Goal: Task Accomplishment & Management: Manage account settings

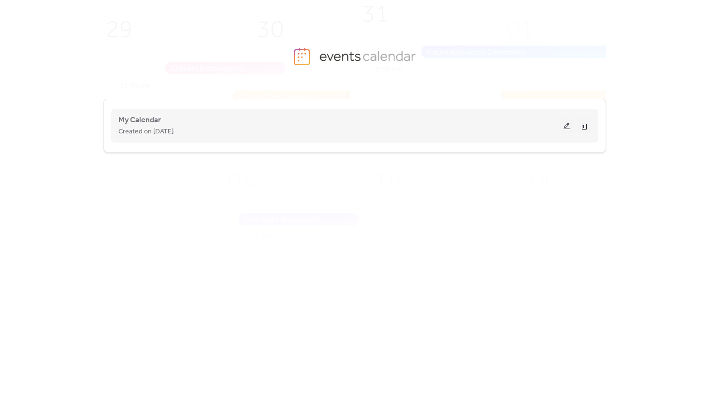
click at [567, 127] on button at bounding box center [568, 125] width 14 height 15
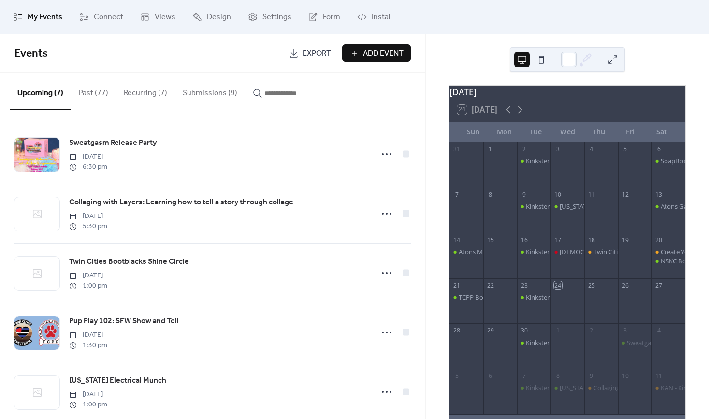
click at [213, 88] on button "Submissions (9)" at bounding box center [210, 91] width 70 height 36
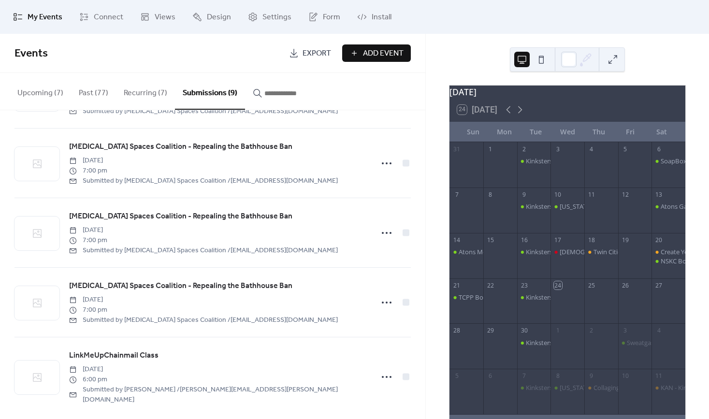
scroll to position [347, 0]
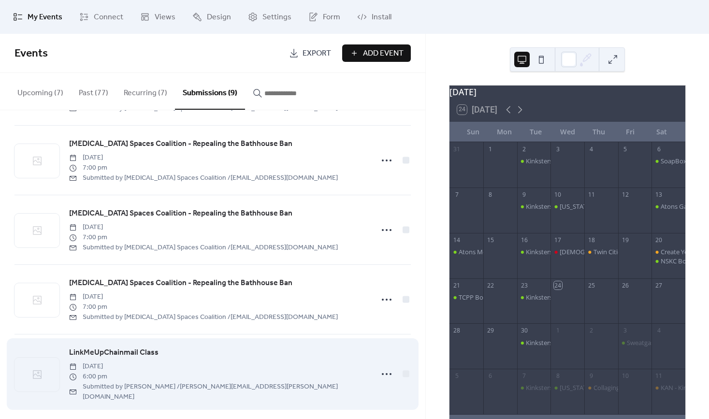
click at [138, 352] on span "LinkMeUpChainmail Class" at bounding box center [113, 353] width 89 height 12
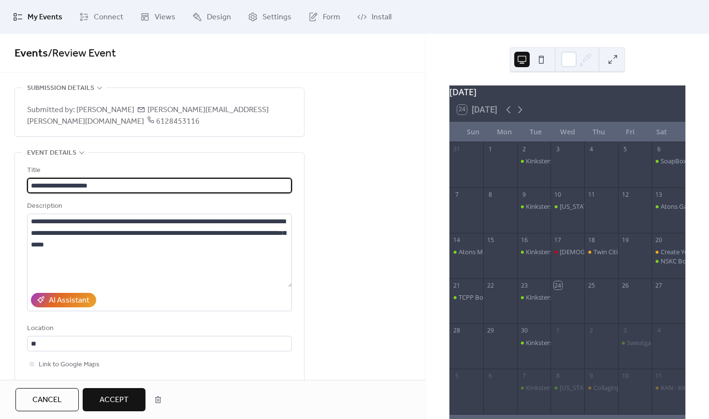
scroll to position [25, 0]
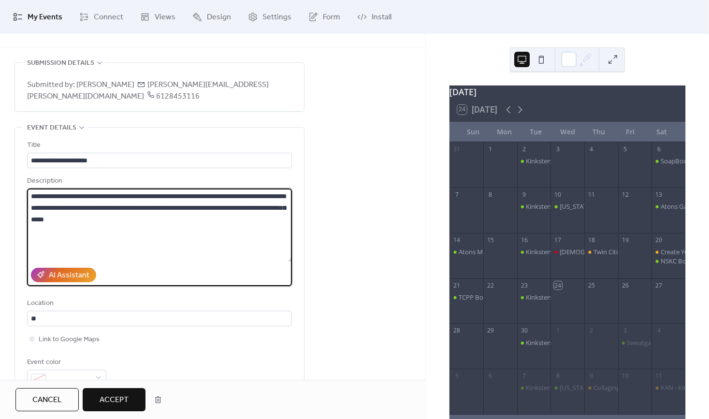
click at [154, 239] on textarea "**********" at bounding box center [160, 226] width 266 height 74
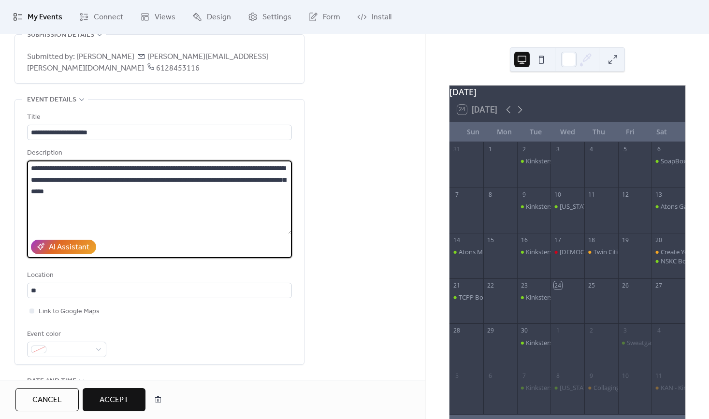
scroll to position [0, 0]
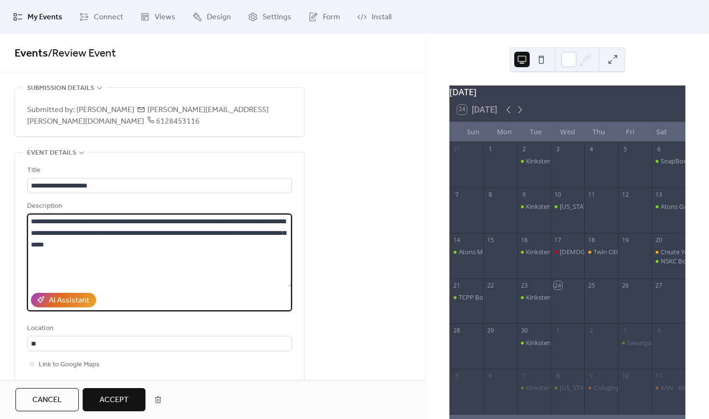
click at [39, 12] on span "My Events" at bounding box center [45, 18] width 35 height 12
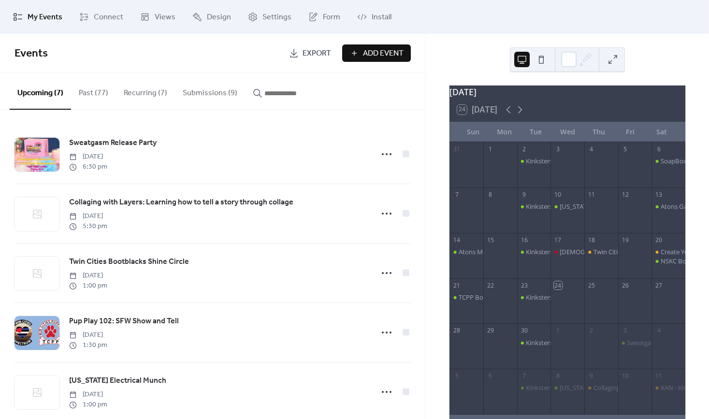
click at [212, 92] on button "Submissions (9)" at bounding box center [210, 91] width 70 height 36
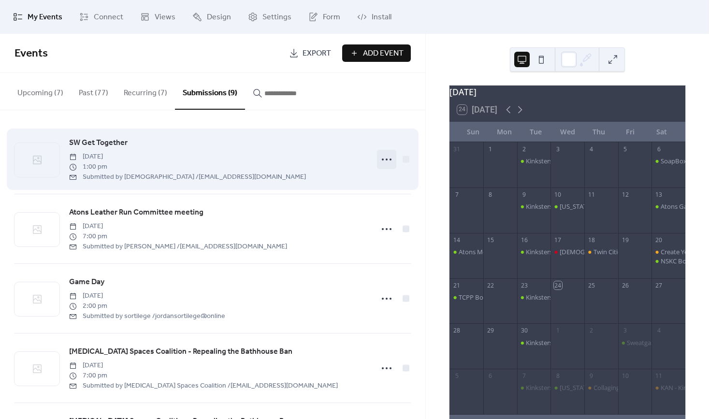
click at [379, 160] on icon at bounding box center [386, 159] width 15 height 15
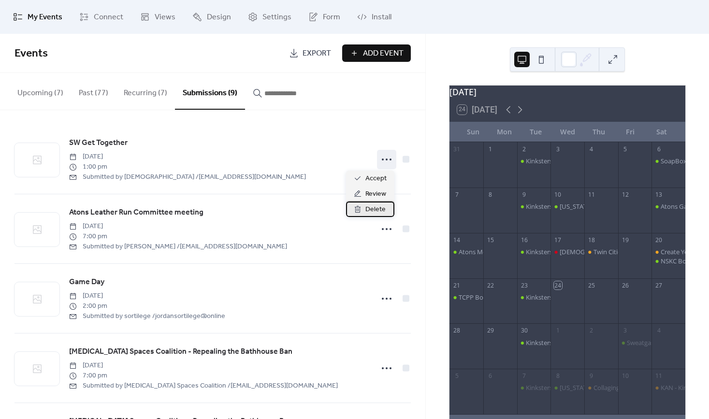
click at [374, 209] on span "Delete" at bounding box center [376, 210] width 20 height 12
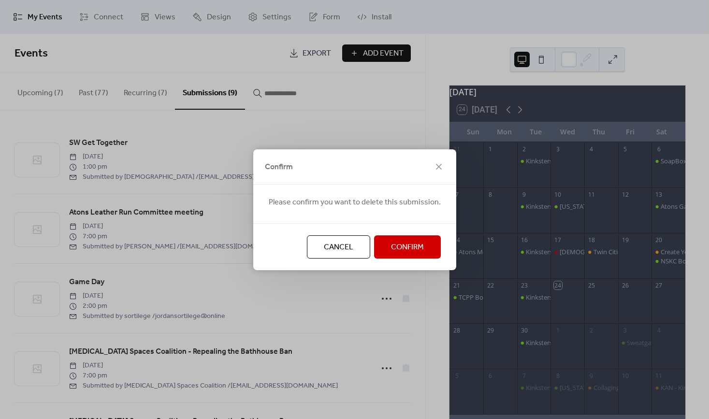
click at [406, 243] on span "Confirm" at bounding box center [407, 248] width 33 height 12
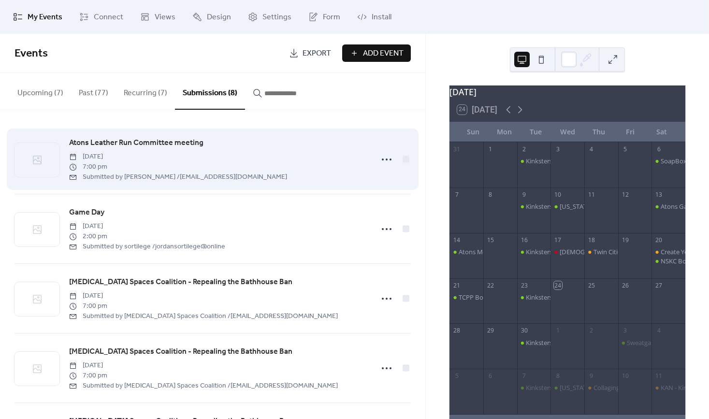
click at [249, 150] on div "Atons Leather Run Committee meeting [DATE] 7:00 pm Submitted by [PERSON_NAME] /…" at bounding box center [218, 159] width 298 height 45
click at [186, 144] on span "Atons Leather Run Committee meeting" at bounding box center [136, 143] width 134 height 12
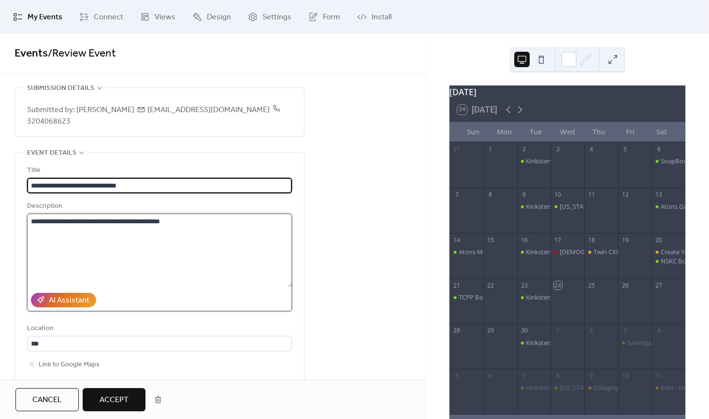
click at [235, 220] on textarea "**********" at bounding box center [160, 251] width 266 height 74
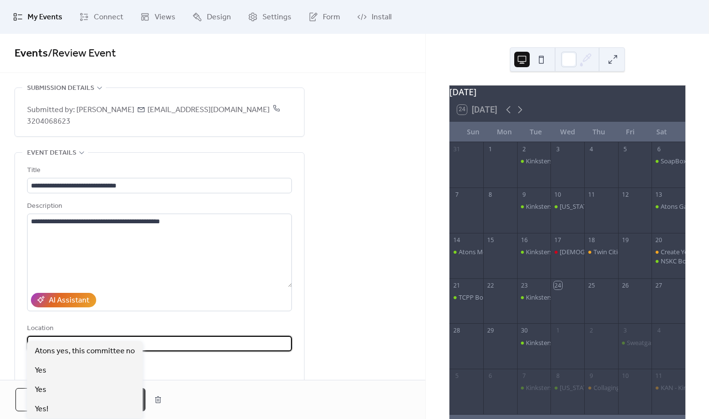
click at [158, 336] on input "***" at bounding box center [159, 343] width 265 height 15
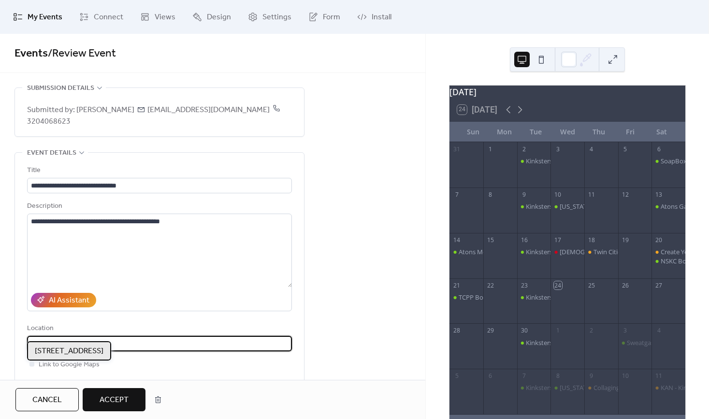
click at [103, 346] on span "[STREET_ADDRESS]" at bounding box center [69, 352] width 69 height 12
type input "**********"
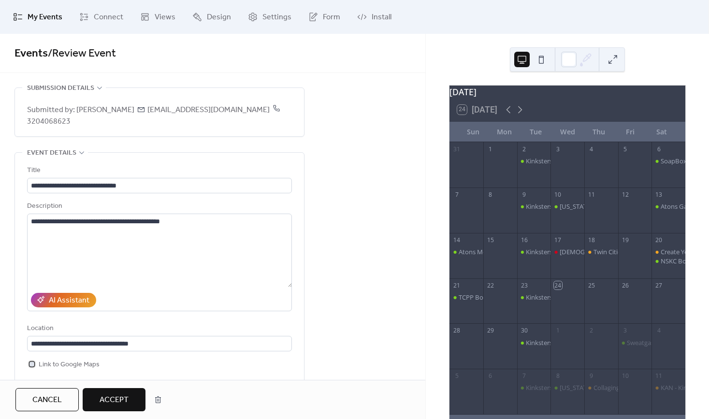
click at [59, 359] on span "Link to Google Maps" at bounding box center [69, 365] width 61 height 12
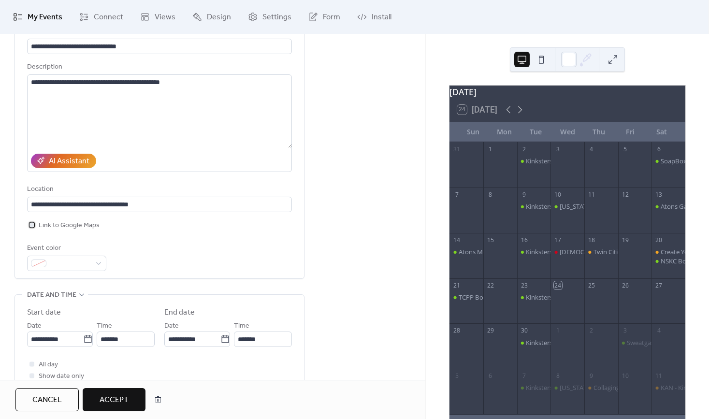
scroll to position [140, 0]
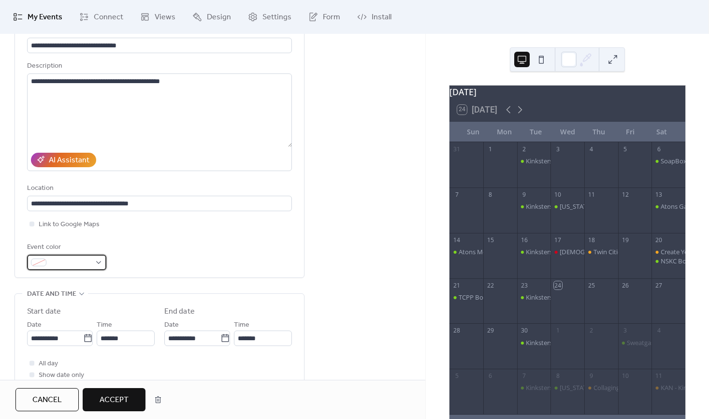
click at [98, 255] on div at bounding box center [66, 262] width 79 height 15
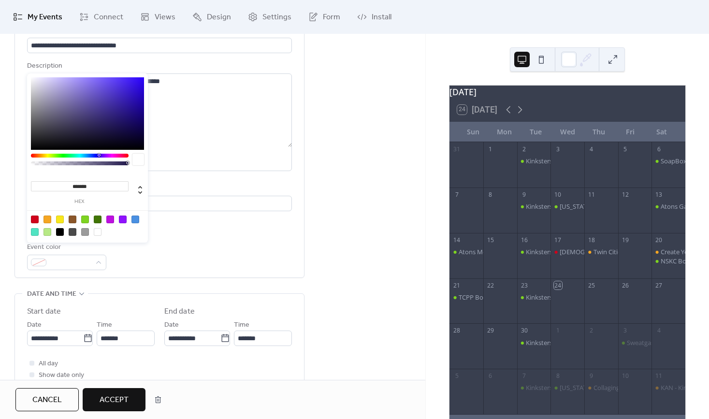
click at [86, 219] on div at bounding box center [85, 220] width 8 height 8
type input "*******"
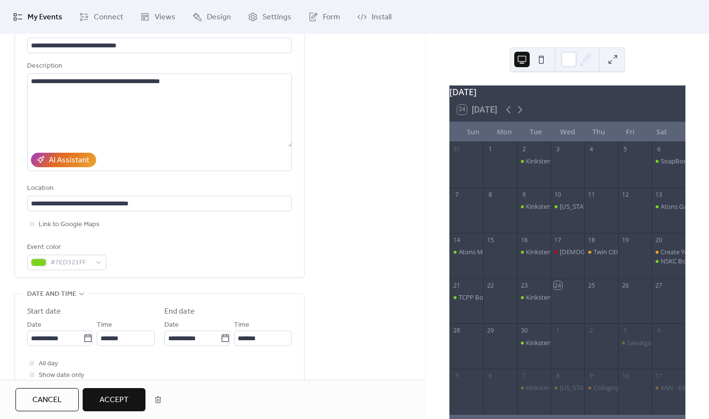
click at [313, 273] on div "**********" at bounding box center [213, 353] width 426 height 813
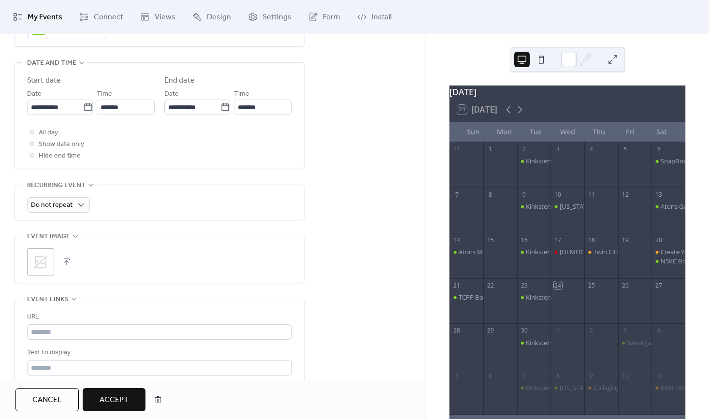
scroll to position [372, 0]
click at [120, 401] on span "Accept" at bounding box center [114, 401] width 29 height 12
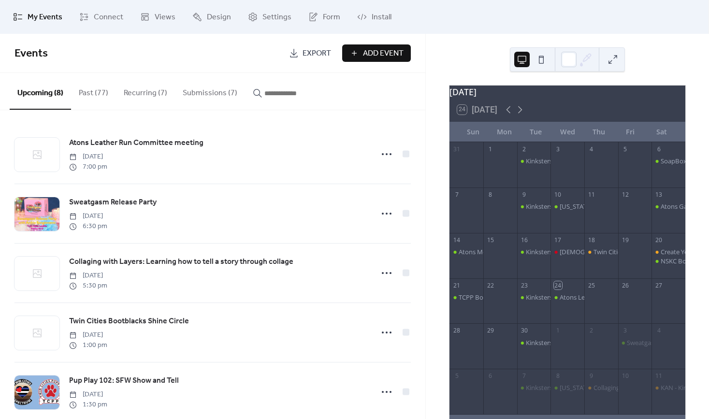
click at [211, 93] on button "Submissions (7)" at bounding box center [210, 91] width 70 height 36
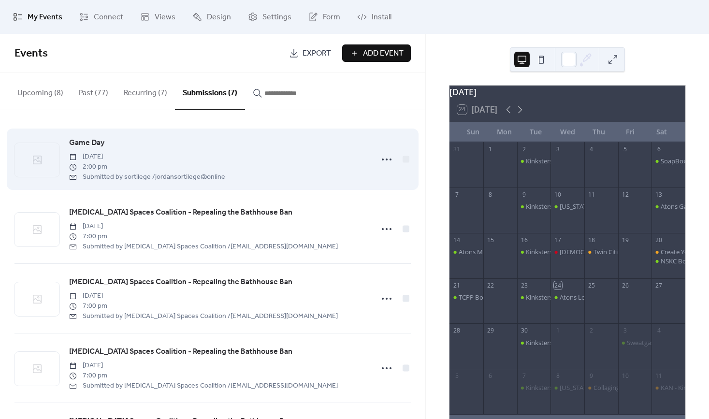
click at [89, 138] on span "Game Day" at bounding box center [86, 143] width 35 height 12
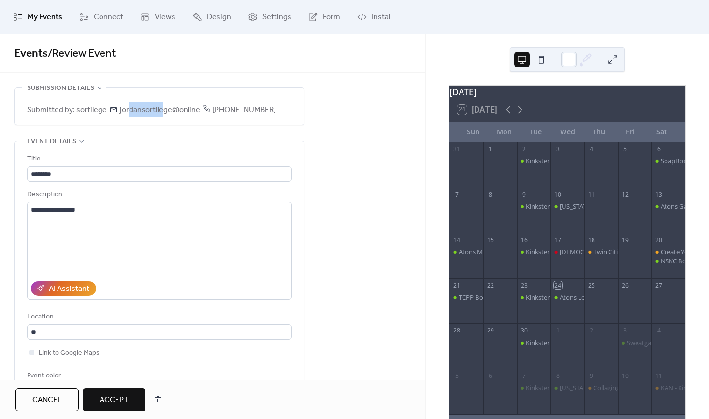
drag, startPoint x: 127, startPoint y: 108, endPoint x: 160, endPoint y: 104, distance: 33.2
click at [160, 104] on span "Submitted by: sortilege jordansortilege@online [PHONE_NUMBER]" at bounding box center [151, 110] width 249 height 12
drag, startPoint x: 160, startPoint y: 104, endPoint x: 168, endPoint y: 103, distance: 8.7
click at [168, 104] on span "Submitted by: sortilege jordansortilege@online [PHONE_NUMBER]" at bounding box center [151, 110] width 249 height 12
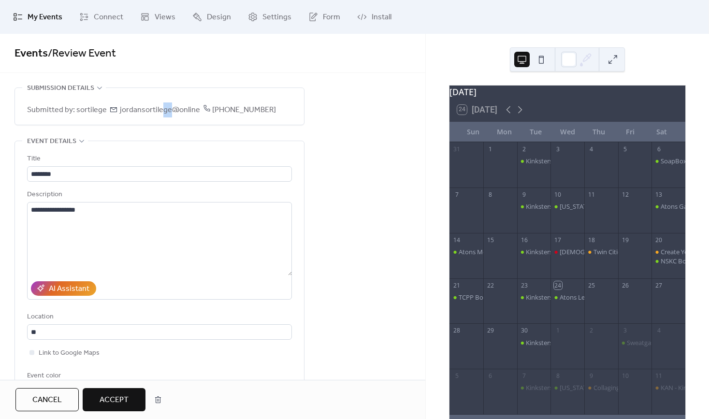
click at [168, 104] on span "Submitted by: sortilege jordansortilege@online [PHONE_NUMBER]" at bounding box center [151, 110] width 249 height 12
drag, startPoint x: 168, startPoint y: 103, endPoint x: 111, endPoint y: 111, distance: 57.5
click at [111, 111] on span "Submitted by: sortilege jordansortilege@online [PHONE_NUMBER]" at bounding box center [151, 110] width 249 height 12
click at [76, 111] on span "Submitted by: sortilege jordansortilege@online [PHONE_NUMBER]" at bounding box center [151, 110] width 249 height 12
drag, startPoint x: 76, startPoint y: 111, endPoint x: 89, endPoint y: 111, distance: 13.1
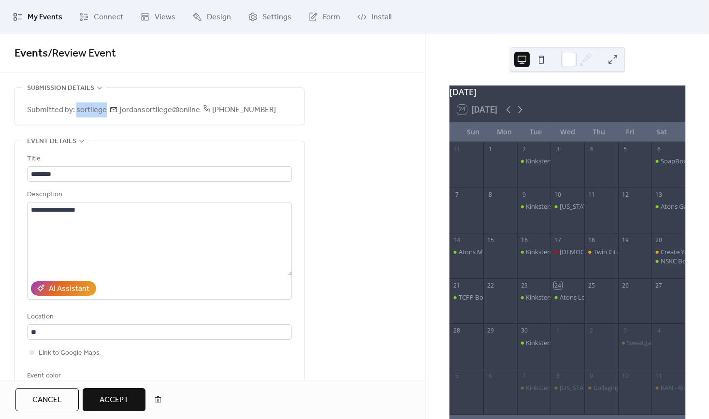
click at [89, 111] on span "Submitted by: sortilege jordansortilege@online [PHONE_NUMBER]" at bounding box center [151, 110] width 249 height 12
drag, startPoint x: 89, startPoint y: 111, endPoint x: 59, endPoint y: 120, distance: 31.5
click at [59, 120] on div "Submitted by: sortilege jordansortilege@online [PHONE_NUMBER]" at bounding box center [159, 106] width 265 height 37
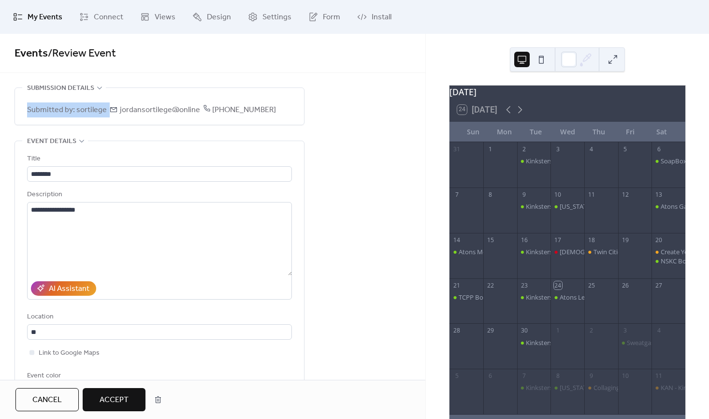
drag, startPoint x: 68, startPoint y: 99, endPoint x: 116, endPoint y: 103, distance: 48.6
click at [116, 103] on div "Submitted by: sortilege jordansortilege@online [PHONE_NUMBER]" at bounding box center [159, 106] width 265 height 37
drag, startPoint x: 319, startPoint y: 89, endPoint x: 316, endPoint y: 121, distance: 32.1
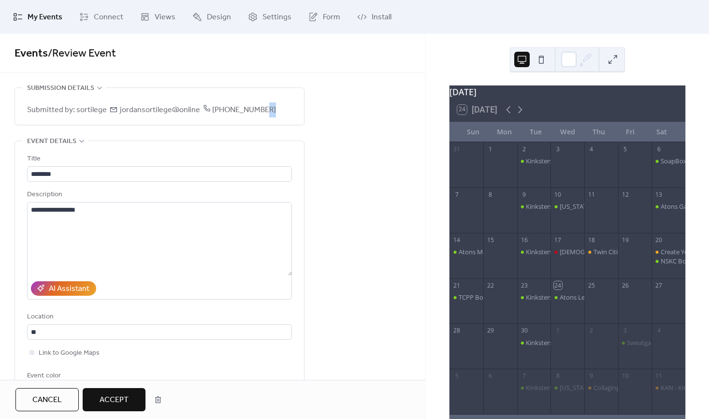
drag, startPoint x: 310, startPoint y: 91, endPoint x: 312, endPoint y: 114, distance: 22.4
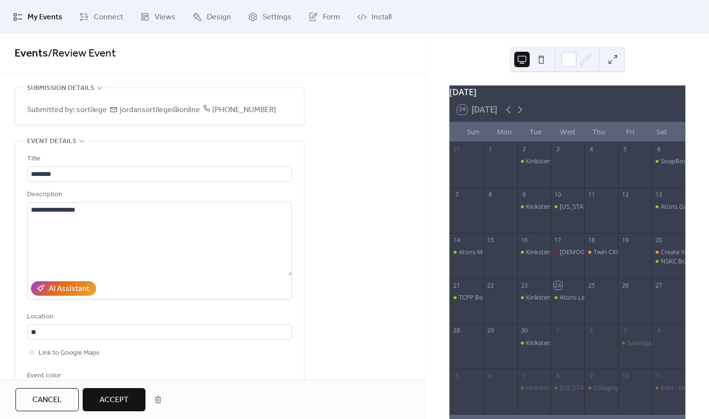
click at [304, 101] on div "Submission details Submitted by: sortilege jordansortilege@online [PHONE_NUMBER…" at bounding box center [160, 107] width 290 height 38
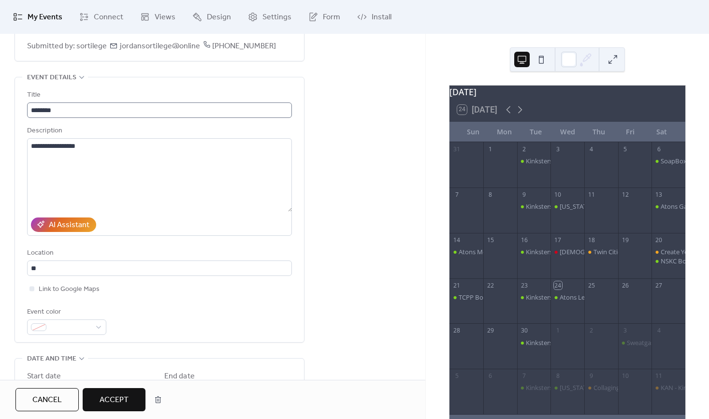
scroll to position [0, 0]
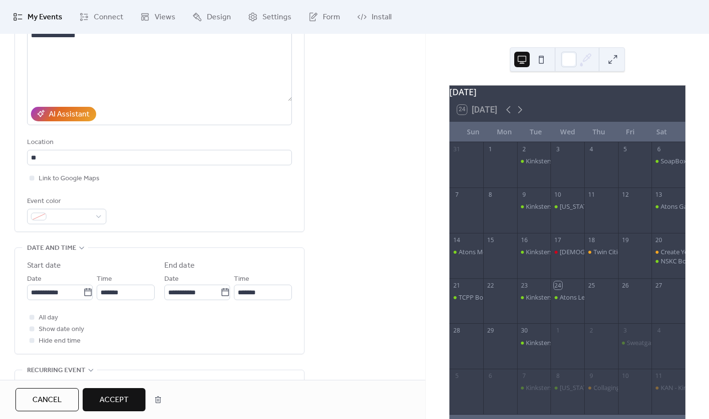
click at [378, 197] on div "**********" at bounding box center [213, 313] width 426 height 801
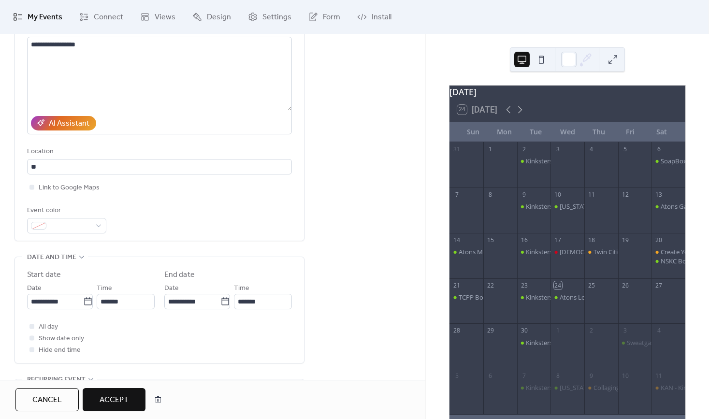
scroll to position [165, 0]
click at [118, 170] on input "**" at bounding box center [159, 167] width 265 height 15
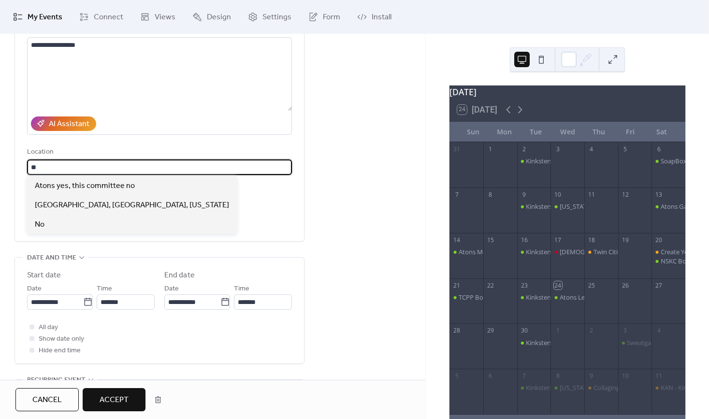
click at [118, 170] on input "**" at bounding box center [159, 167] width 265 height 15
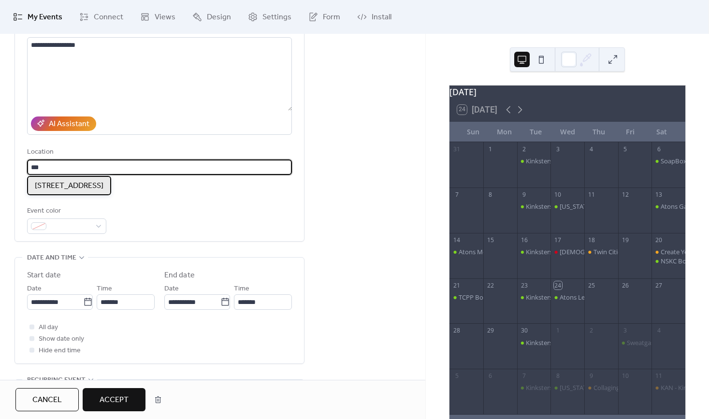
click at [103, 188] on span "[STREET_ADDRESS]" at bounding box center [69, 186] width 69 height 12
type input "**********"
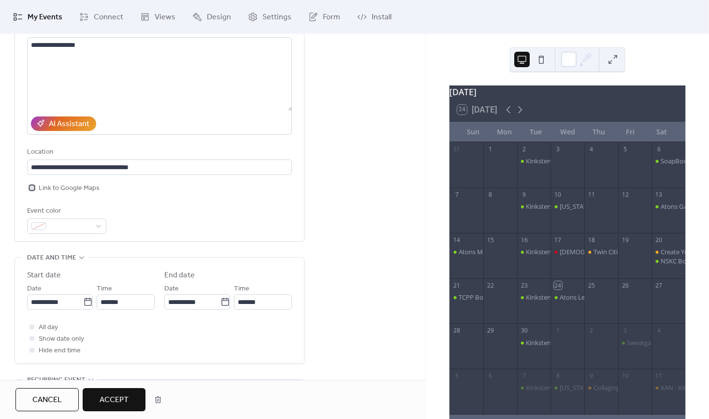
click at [60, 190] on span "Link to Google Maps" at bounding box center [69, 189] width 61 height 12
click at [260, 208] on div "Event color" at bounding box center [159, 220] width 265 height 29
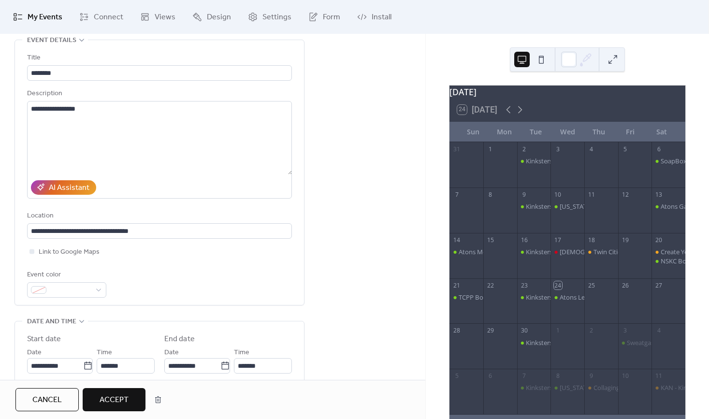
scroll to position [102, 0]
click at [54, 285] on span at bounding box center [70, 290] width 41 height 12
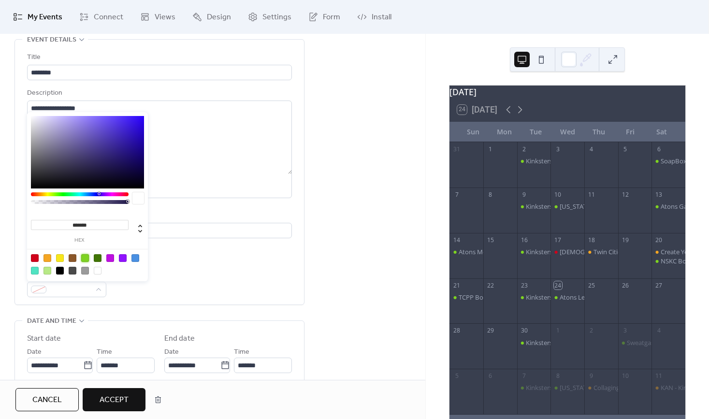
click at [88, 255] on div at bounding box center [85, 258] width 8 height 8
type input "*******"
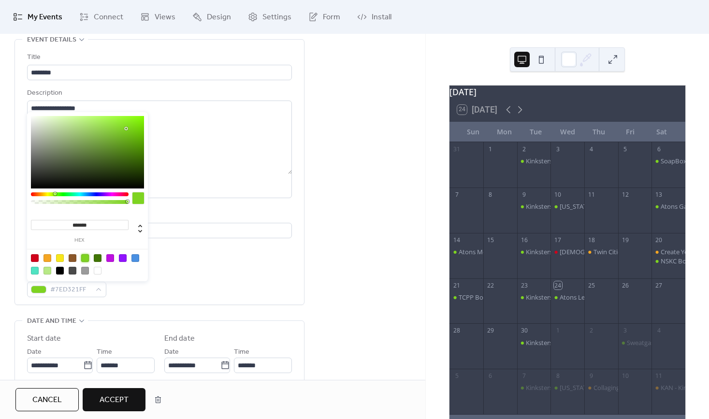
click at [336, 206] on div "**********" at bounding box center [213, 386] width 426 height 801
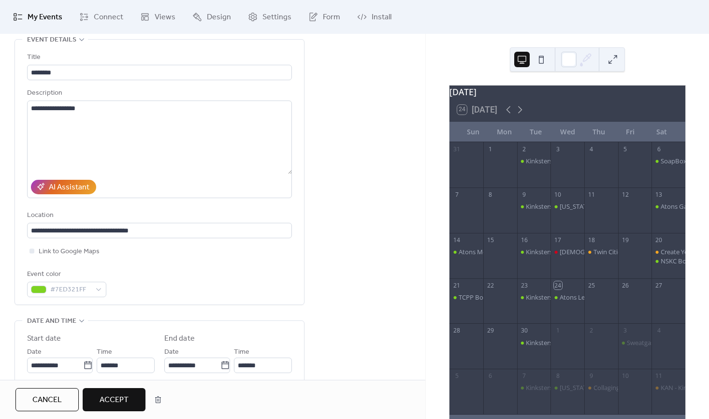
click at [339, 119] on div "**********" at bounding box center [213, 386] width 426 height 801
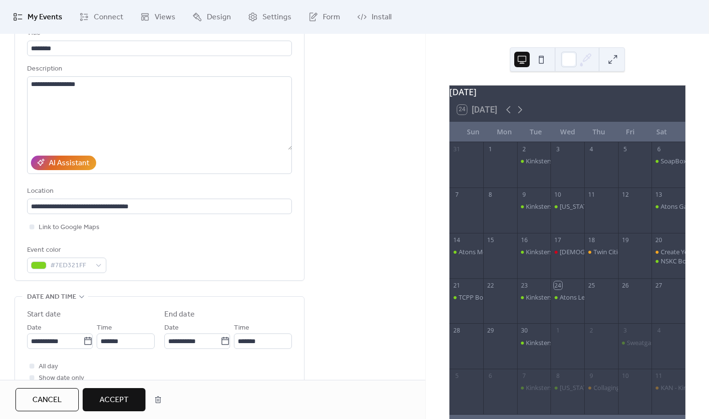
scroll to position [126, 0]
click at [95, 269] on div "#7ED321FF" at bounding box center [66, 264] width 79 height 15
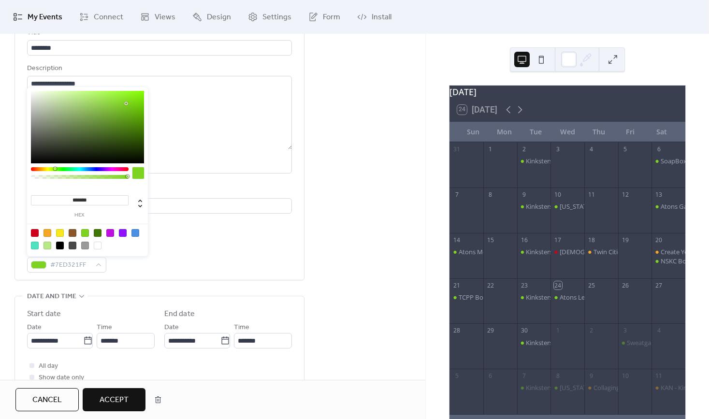
click at [48, 232] on div at bounding box center [48, 233] width 8 height 8
type input "*******"
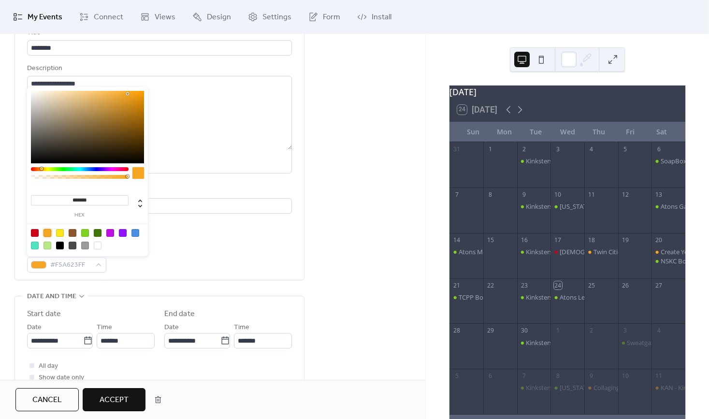
click at [131, 405] on button "Accept" at bounding box center [114, 399] width 63 height 23
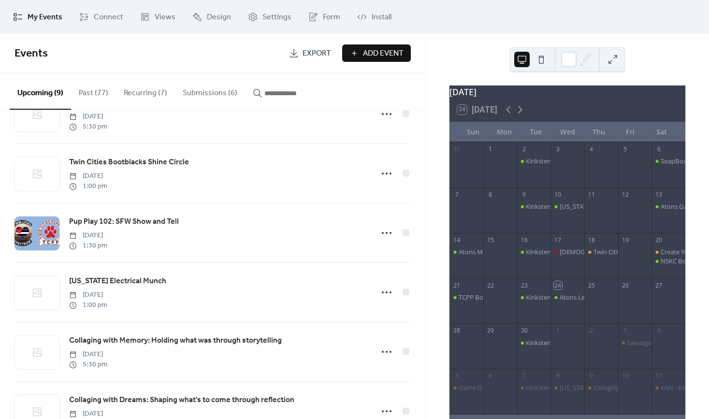
scroll to position [118, 0]
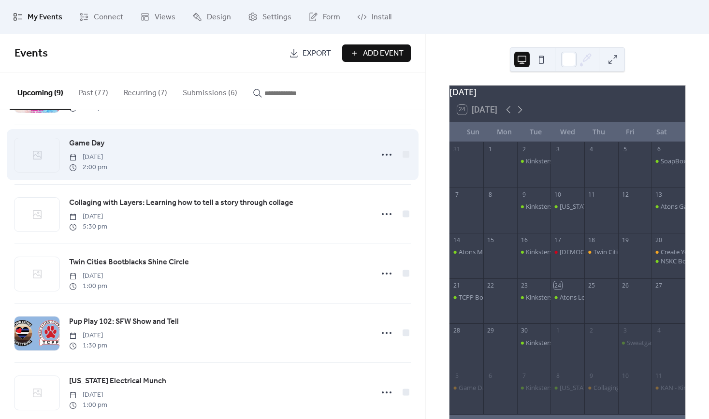
click at [84, 143] on span "Game Day" at bounding box center [86, 144] width 35 height 12
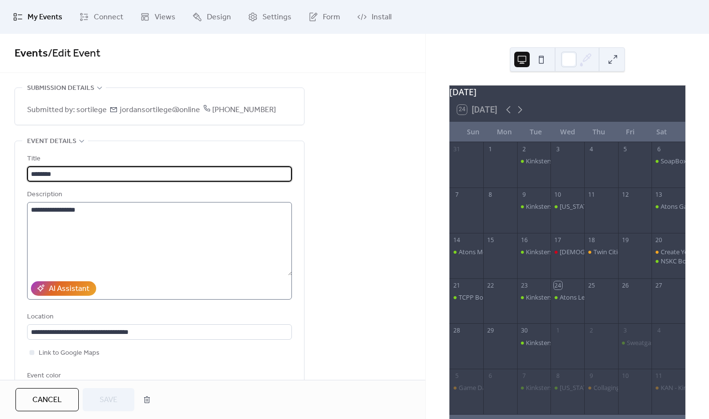
scroll to position [183, 0]
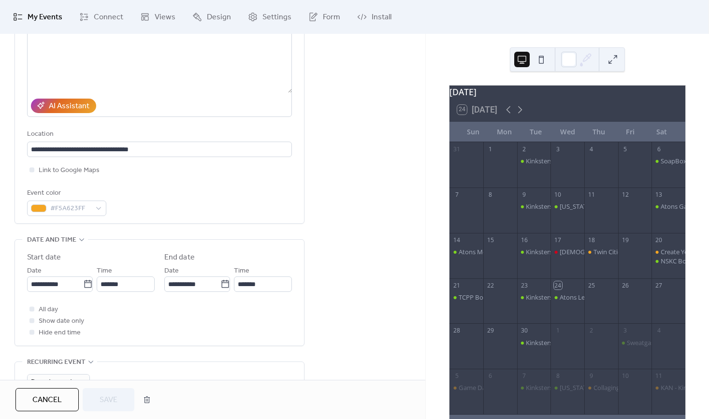
click at [46, 14] on span "My Events" at bounding box center [45, 18] width 35 height 12
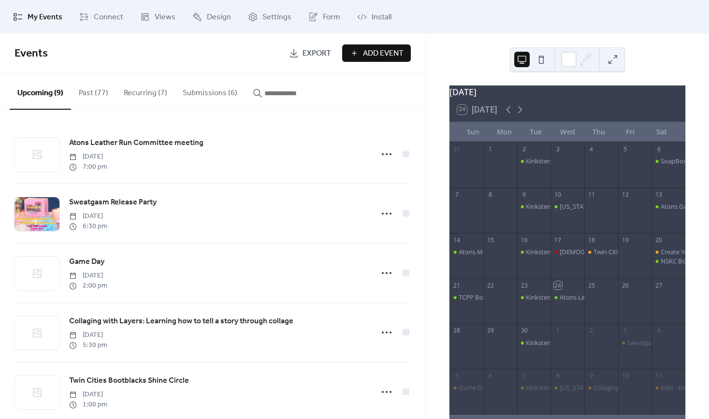
click at [228, 93] on button "Submissions (6)" at bounding box center [210, 91] width 70 height 36
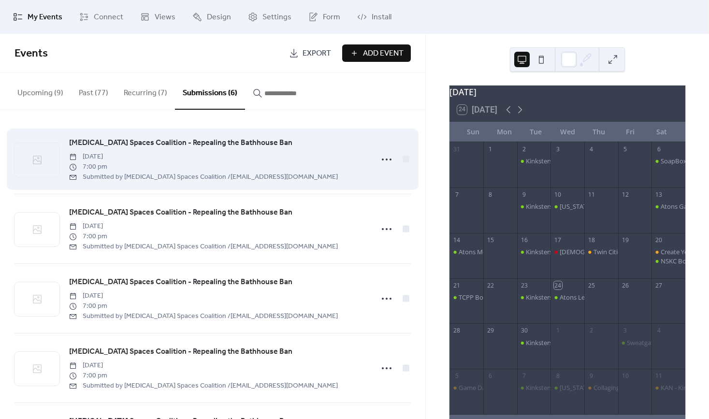
click at [132, 144] on span "[MEDICAL_DATA] Spaces Coalition - Repealing the Bathhouse Ban" at bounding box center [180, 143] width 223 height 12
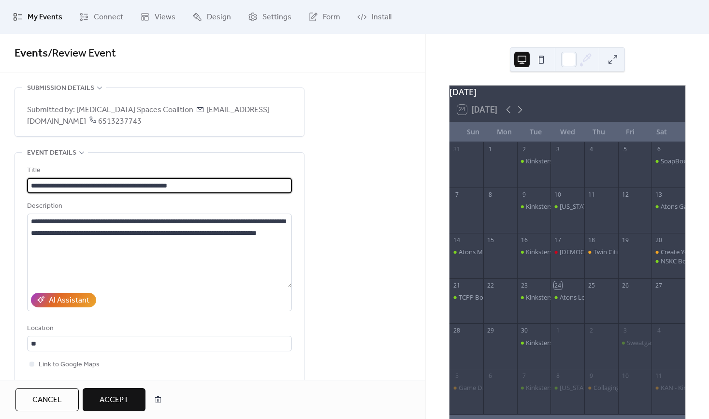
click at [30, 403] on button "Cancel" at bounding box center [46, 399] width 63 height 23
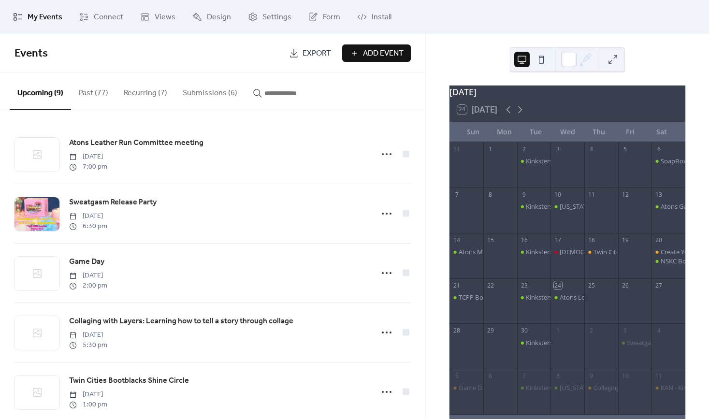
click at [224, 96] on button "Submissions (6)" at bounding box center [210, 91] width 70 height 36
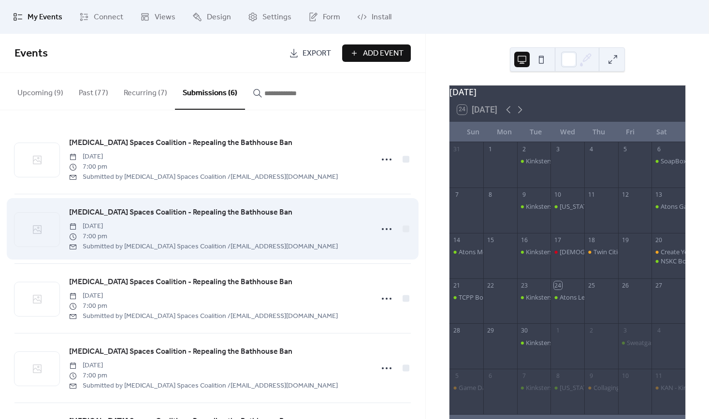
scroll to position [138, 0]
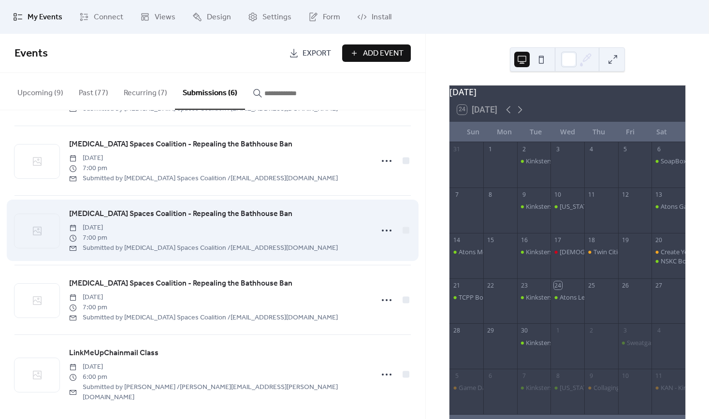
click at [190, 217] on span "[MEDICAL_DATA] Spaces Coalition - Repealing the Bathhouse Ban" at bounding box center [180, 214] width 223 height 12
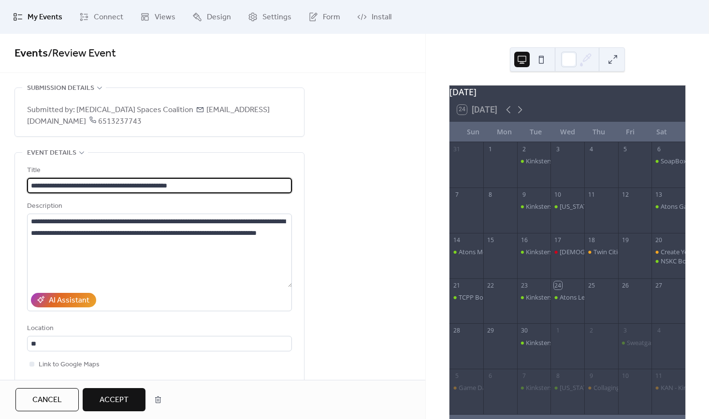
click at [45, 400] on span "Cancel" at bounding box center [47, 401] width 30 height 12
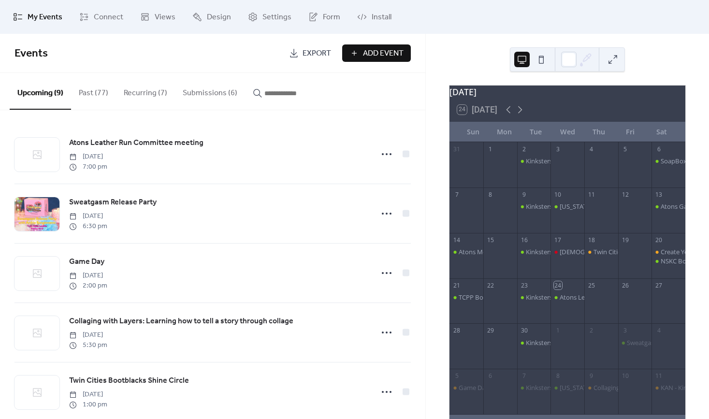
click at [192, 78] on button "Submissions (6)" at bounding box center [210, 91] width 70 height 36
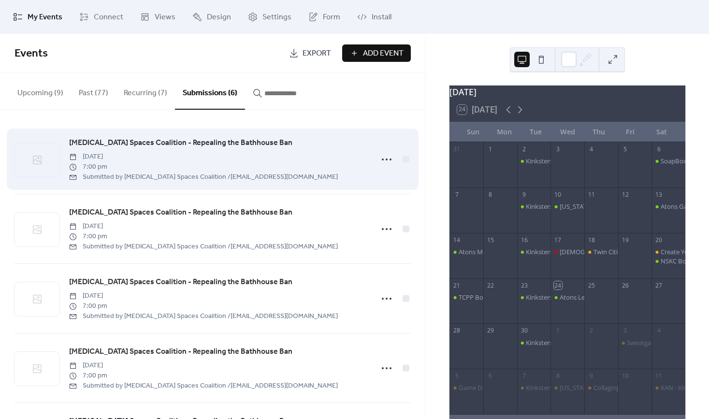
click at [189, 144] on span "[MEDICAL_DATA] Spaces Coalition - Repealing the Bathhouse Ban" at bounding box center [180, 143] width 223 height 12
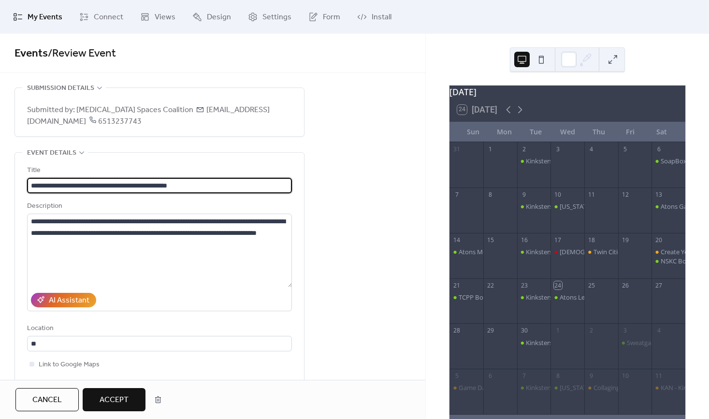
click at [52, 403] on span "Cancel" at bounding box center [47, 401] width 30 height 12
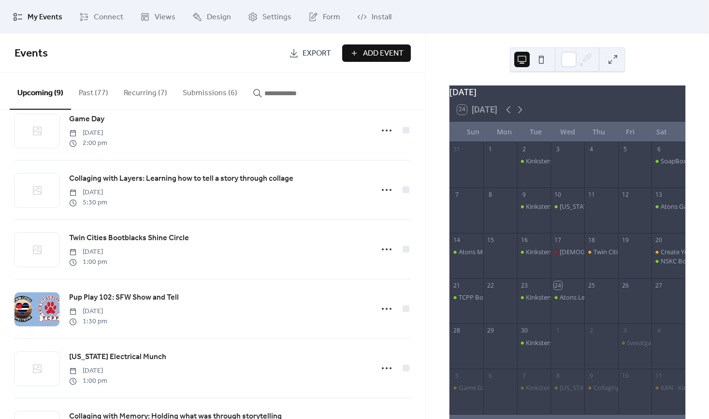
scroll to position [141, 0]
click at [216, 90] on button "Submissions (6)" at bounding box center [210, 91] width 70 height 36
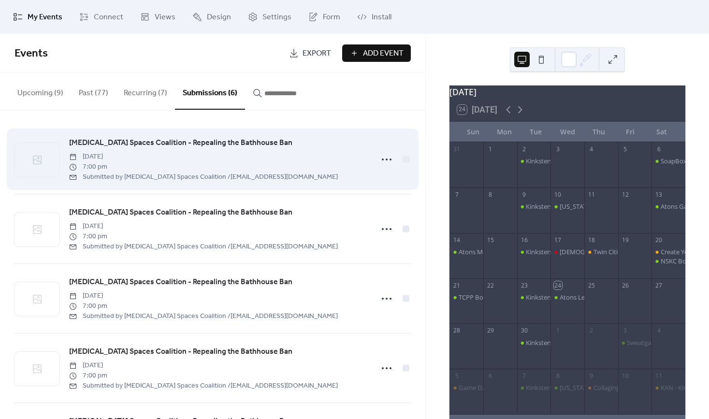
click at [167, 134] on div "[MEDICAL_DATA] Spaces Coalition - Repealing the Bathhouse Ban [DATE] 7:00 pm Su…" at bounding box center [213, 159] width 397 height 69
click at [163, 141] on span "[MEDICAL_DATA] Spaces Coalition - Repealing the Bathhouse Ban" at bounding box center [180, 143] width 223 height 12
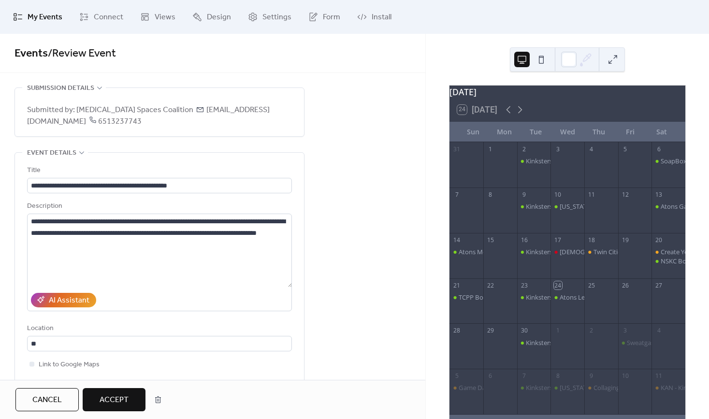
drag, startPoint x: 329, startPoint y: 231, endPoint x: 322, endPoint y: 213, distance: 18.7
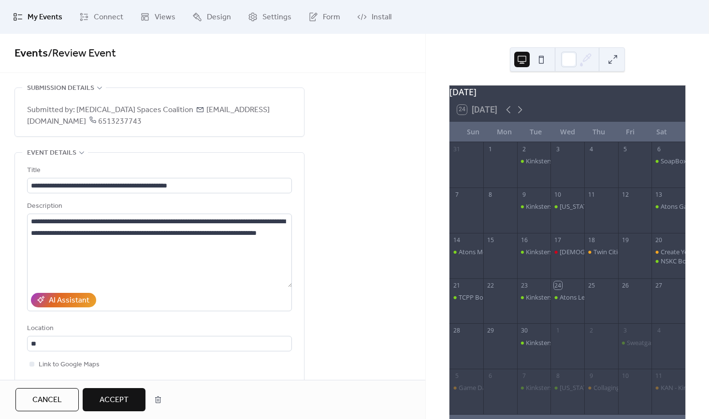
click at [302, 167] on div "**********" at bounding box center [159, 285] width 289 height 265
click at [47, 397] on span "Cancel" at bounding box center [47, 401] width 30 height 12
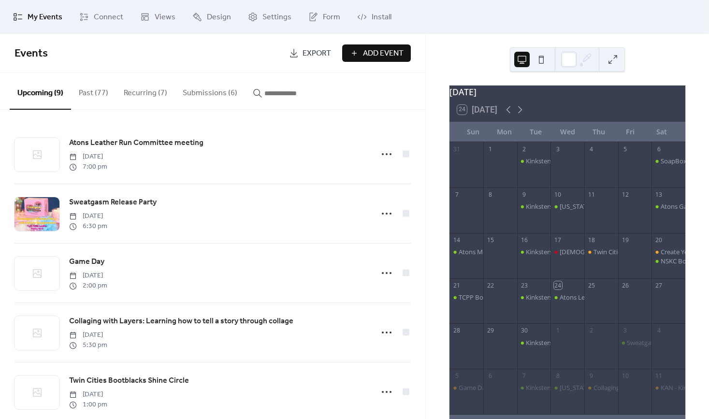
click at [221, 98] on button "Submissions (6)" at bounding box center [210, 91] width 70 height 36
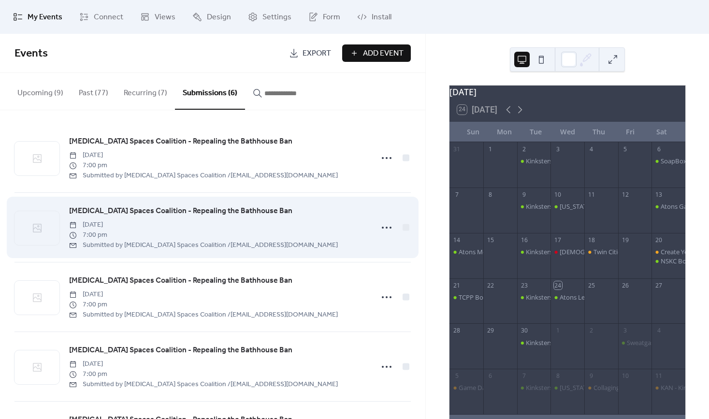
scroll to position [15, 0]
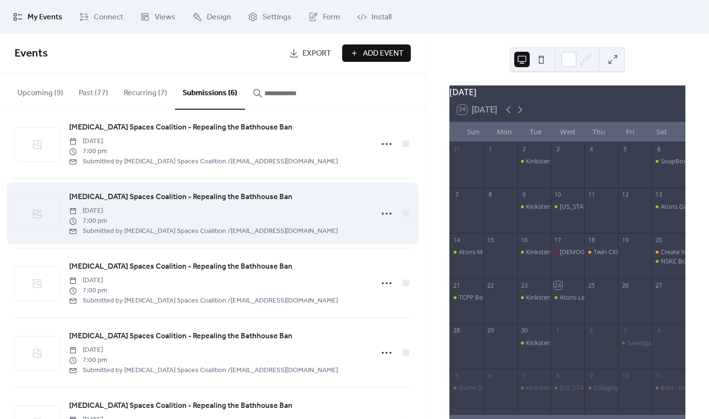
click at [258, 200] on span "[MEDICAL_DATA] Spaces Coalition - Repealing the Bathhouse Ban" at bounding box center [180, 198] width 223 height 12
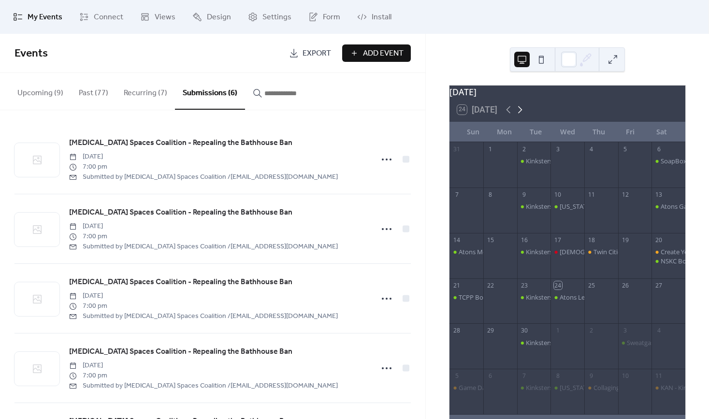
click at [520, 113] on icon at bounding box center [520, 109] width 4 height 7
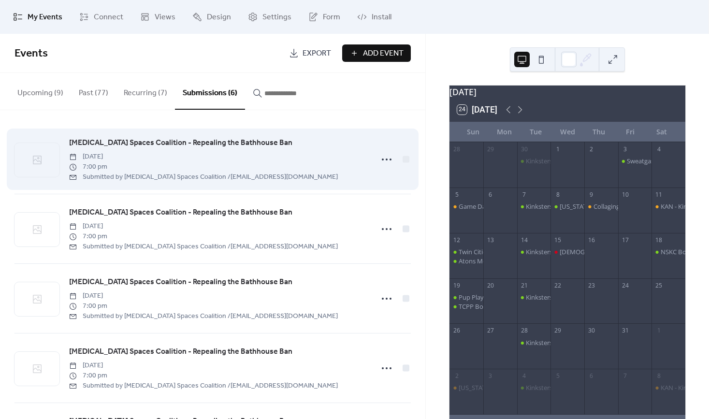
click at [231, 148] on span "[MEDICAL_DATA] Spaces Coalition - Repealing the Bathhouse Ban" at bounding box center [180, 143] width 223 height 12
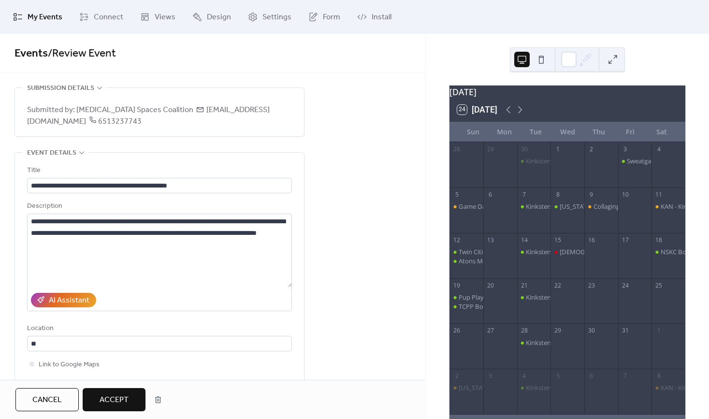
click at [52, 392] on button "Cancel" at bounding box center [46, 399] width 63 height 23
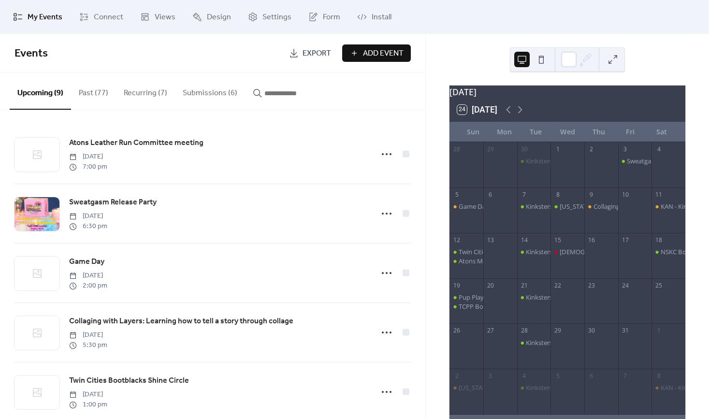
click at [213, 89] on button "Submissions (6)" at bounding box center [210, 91] width 70 height 36
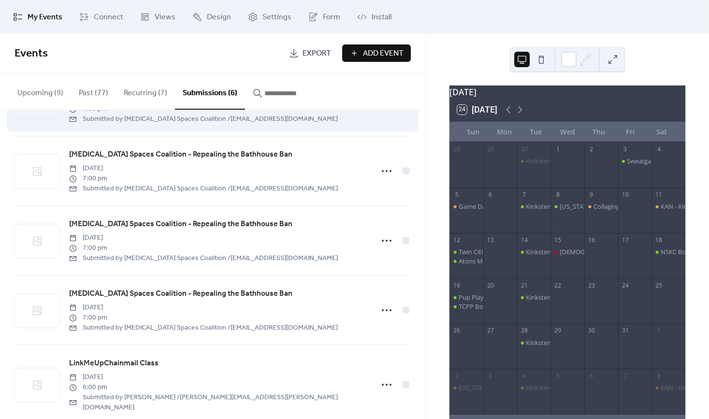
scroll to position [138, 0]
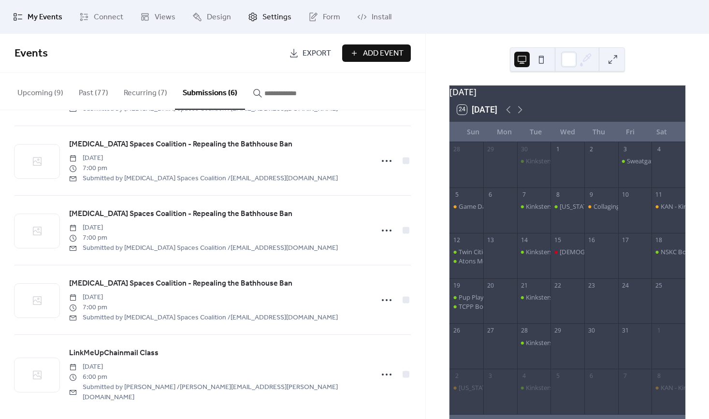
click at [264, 15] on span "Settings" at bounding box center [277, 18] width 29 height 12
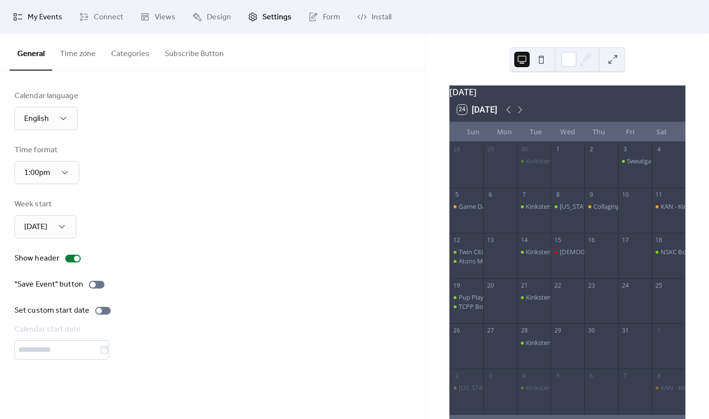
click at [40, 17] on span "My Events" at bounding box center [45, 18] width 35 height 12
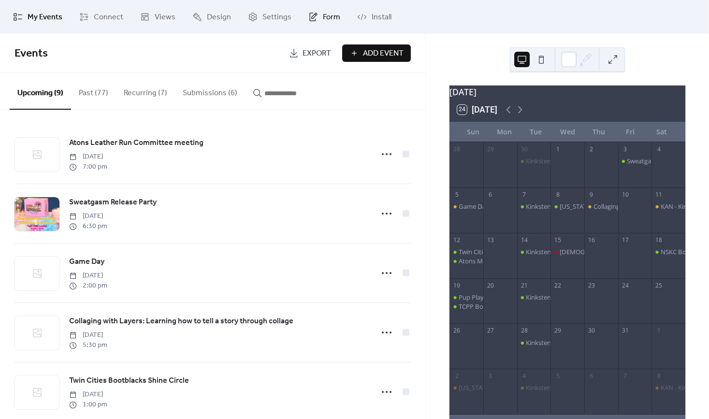
click at [316, 23] on link "Form" at bounding box center [324, 17] width 46 height 26
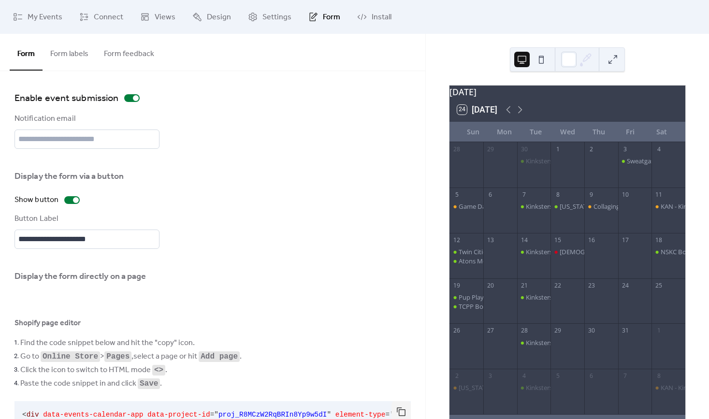
click at [73, 59] on button "Form labels" at bounding box center [70, 52] width 54 height 36
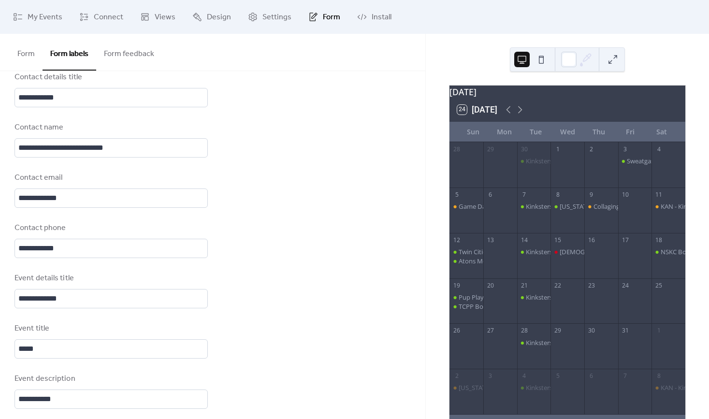
scroll to position [155, 0]
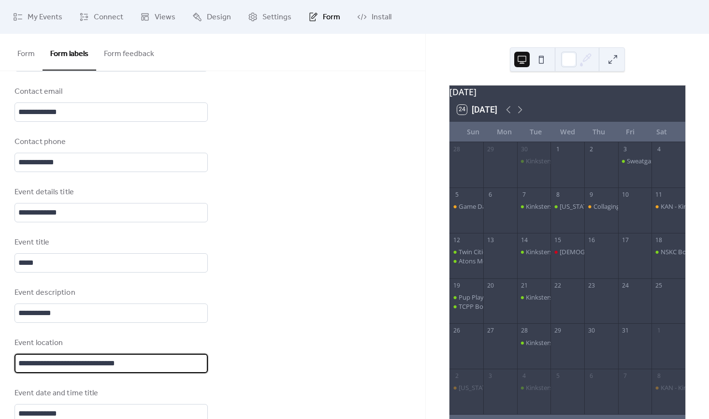
drag, startPoint x: 152, startPoint y: 364, endPoint x: 86, endPoint y: 362, distance: 65.8
click at [86, 362] on input "**********" at bounding box center [111, 363] width 193 height 19
type input "**********"
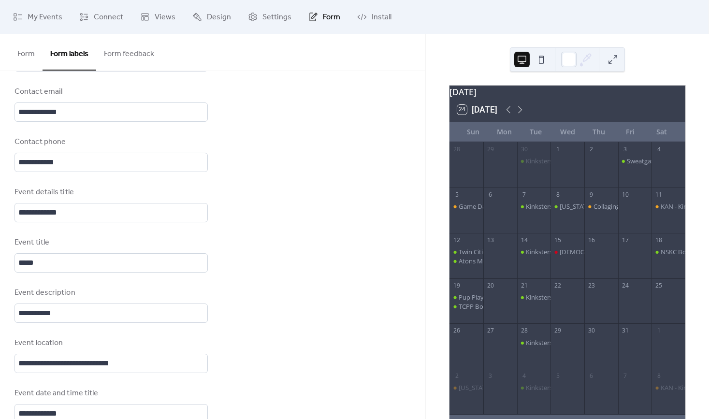
scroll to position [0, 0]
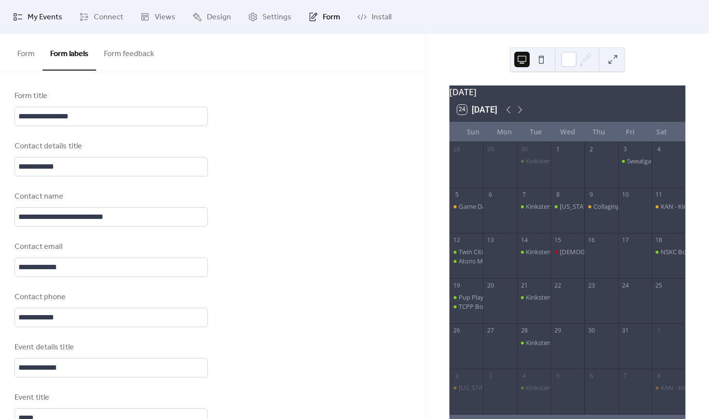
click at [41, 23] on span "My Events" at bounding box center [45, 18] width 35 height 12
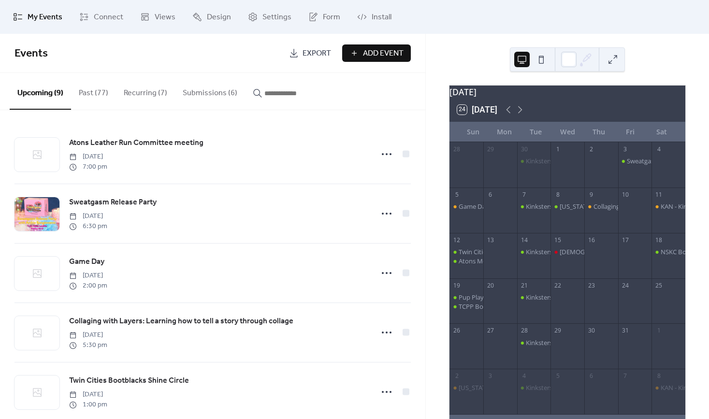
click at [206, 89] on button "Submissions (6)" at bounding box center [210, 91] width 70 height 36
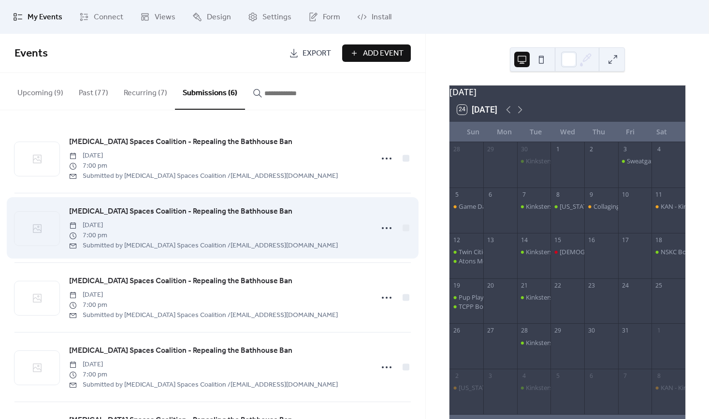
scroll to position [138, 0]
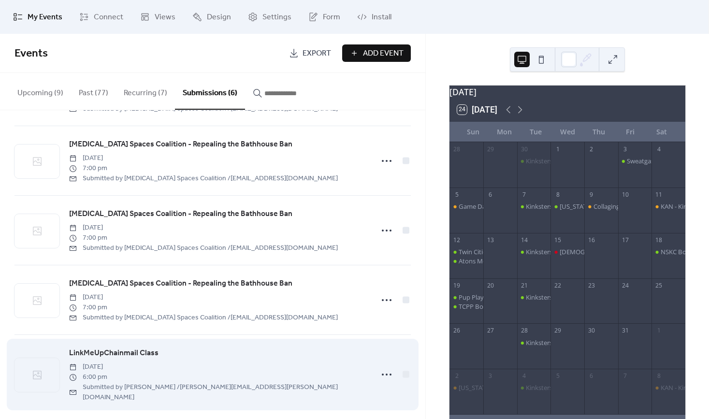
click at [147, 358] on span "LinkMeUpChainmail Class" at bounding box center [113, 354] width 89 height 12
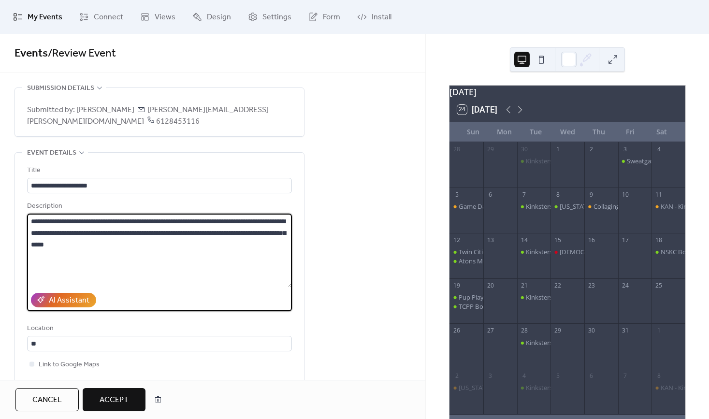
click at [251, 268] on textarea "**********" at bounding box center [160, 251] width 266 height 74
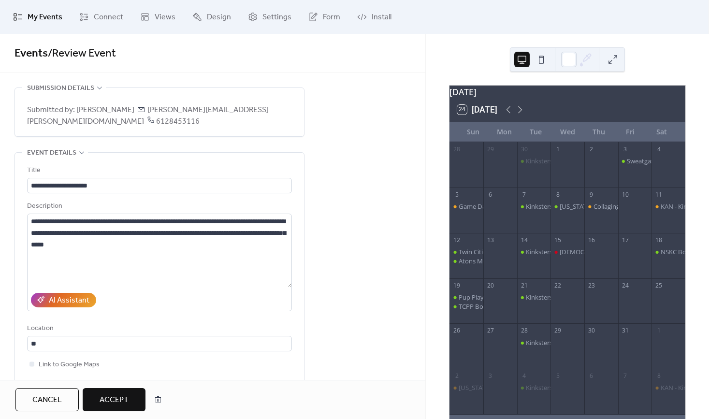
click at [48, 15] on span "My Events" at bounding box center [45, 18] width 35 height 12
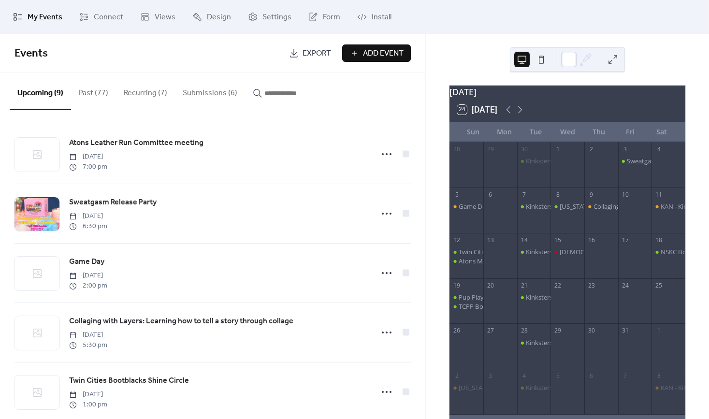
click at [199, 83] on button "Submissions (6)" at bounding box center [210, 91] width 70 height 36
